Goal: Task Accomplishment & Management: Manage account settings

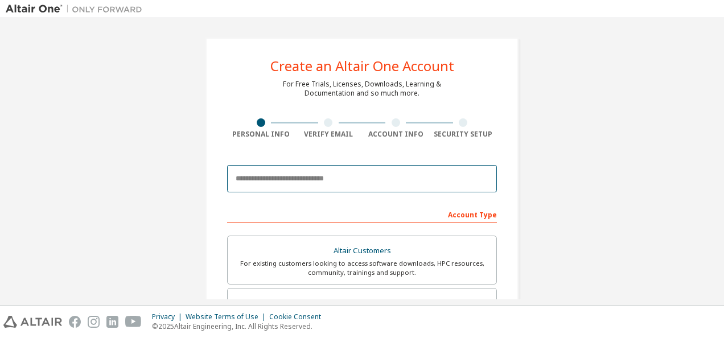
drag, startPoint x: 370, startPoint y: 182, endPoint x: 375, endPoint y: 185, distance: 6.6
click at [370, 182] on input "email" at bounding box center [362, 178] width 270 height 27
drag, startPoint x: 297, startPoint y: 181, endPoint x: 332, endPoint y: 177, distance: 34.9
click at [297, 181] on input "email" at bounding box center [362, 178] width 270 height 27
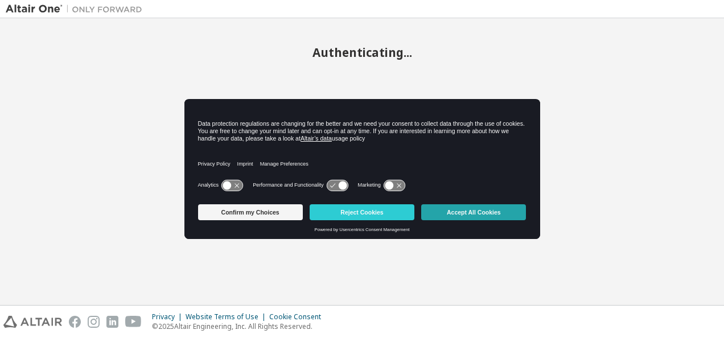
click at [503, 212] on button "Accept All Cookies" at bounding box center [473, 212] width 105 height 16
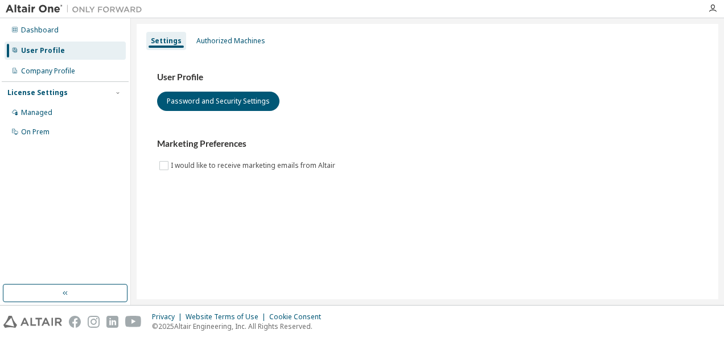
click at [58, 51] on div "User Profile" at bounding box center [43, 50] width 44 height 9
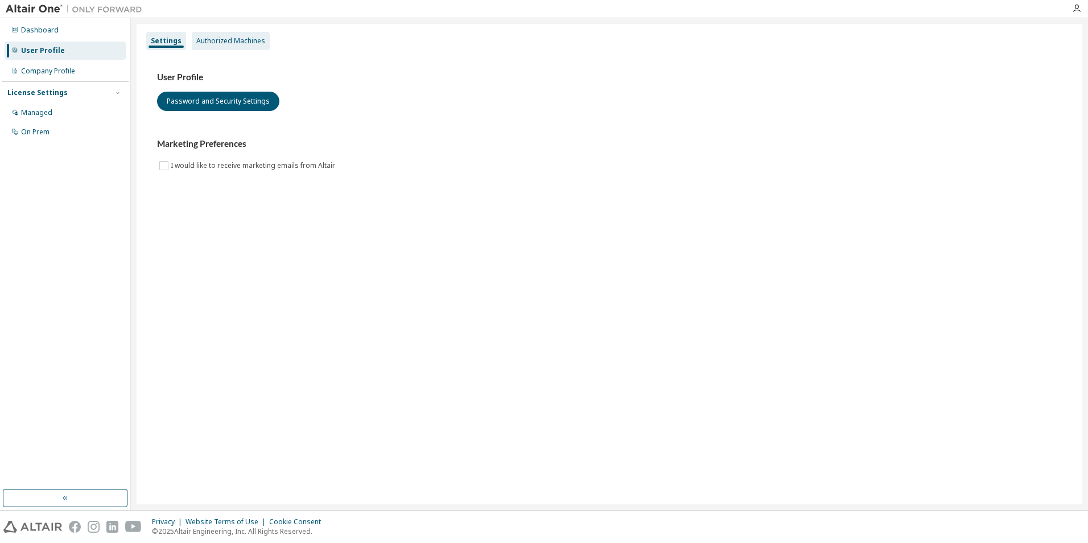
click at [245, 43] on div "Authorized Machines" at bounding box center [230, 40] width 69 height 9
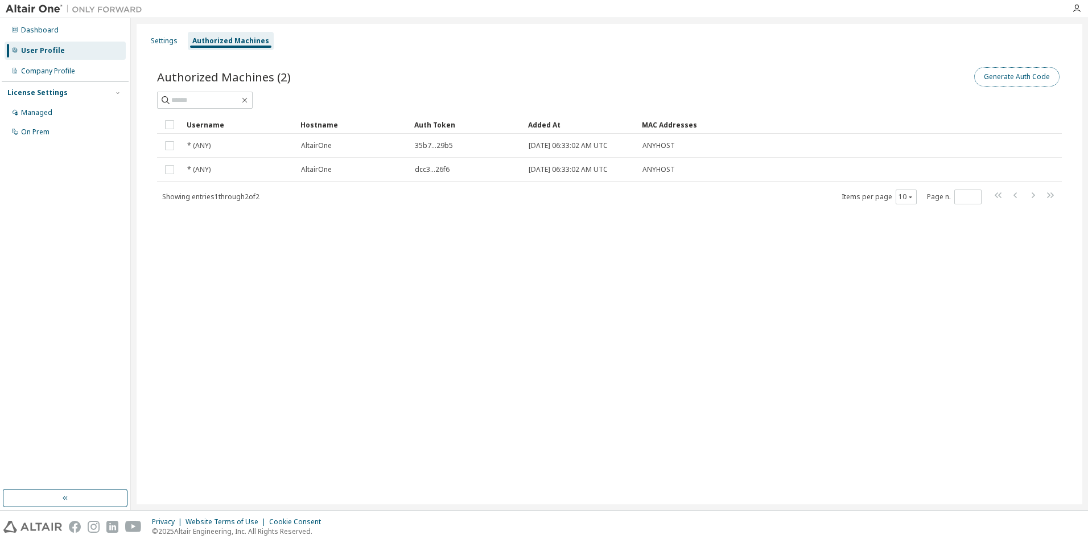
click at [723, 83] on button "Generate Auth Code" at bounding box center [1016, 76] width 85 height 19
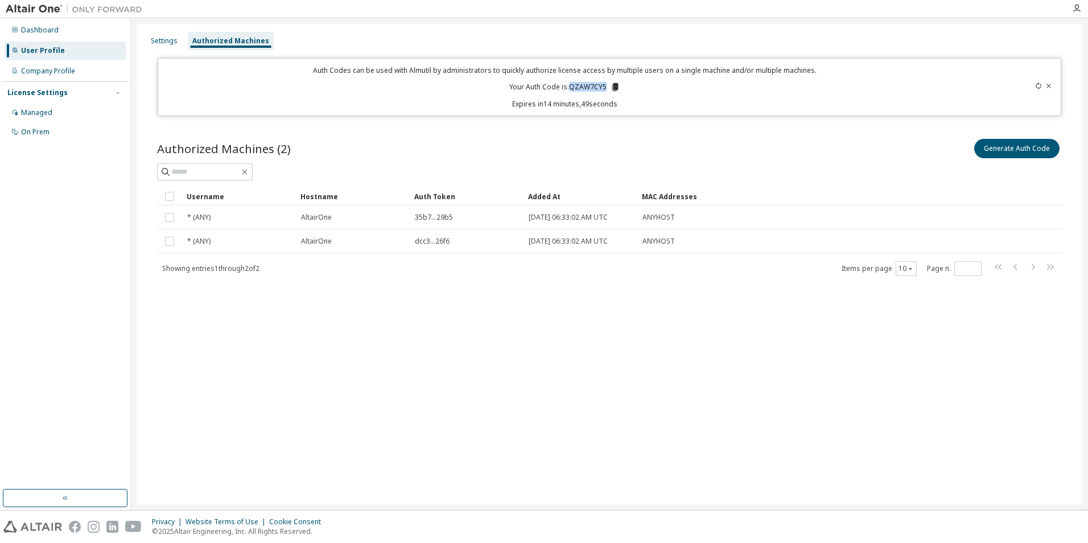
drag, startPoint x: 569, startPoint y: 88, endPoint x: 608, endPoint y: 87, distance: 39.3
click at [608, 87] on p "Your Auth Code is: QZAW7CY5" at bounding box center [564, 87] width 111 height 10
copy p "QZAW7CY5"
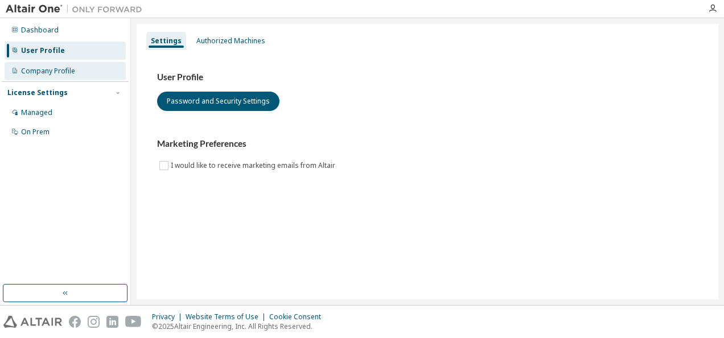
click at [52, 65] on div "Company Profile" at bounding box center [65, 71] width 121 height 18
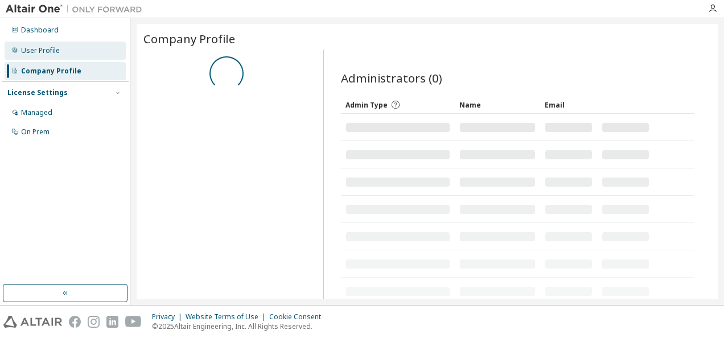
click at [63, 50] on div "User Profile" at bounding box center [65, 51] width 121 height 18
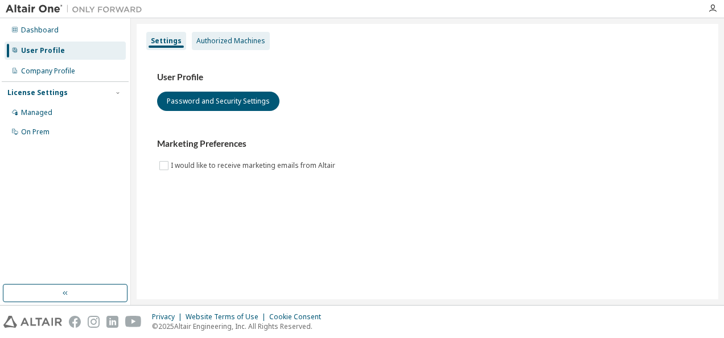
click at [213, 39] on div "Authorized Machines" at bounding box center [230, 40] width 69 height 9
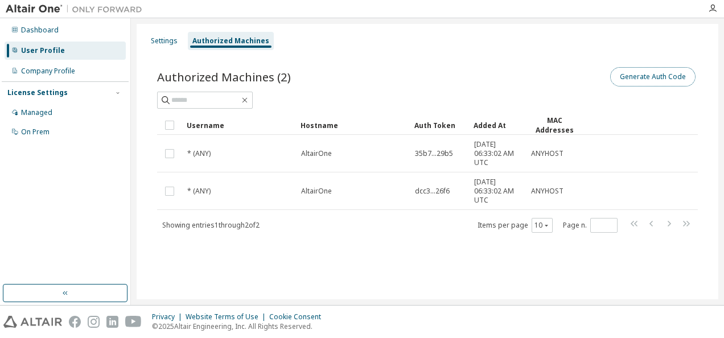
click at [647, 77] on button "Generate Auth Code" at bounding box center [652, 76] width 85 height 19
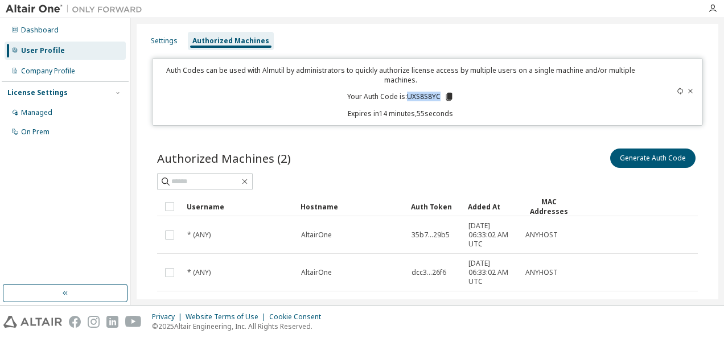
drag, startPoint x: 406, startPoint y: 94, endPoint x: 436, endPoint y: 96, distance: 29.6
click at [436, 96] on p "Your Auth Code is: UXS8S8YC" at bounding box center [400, 97] width 107 height 10
copy p "UXS8S8YC"
